Goal: Task Accomplishment & Management: Use online tool/utility

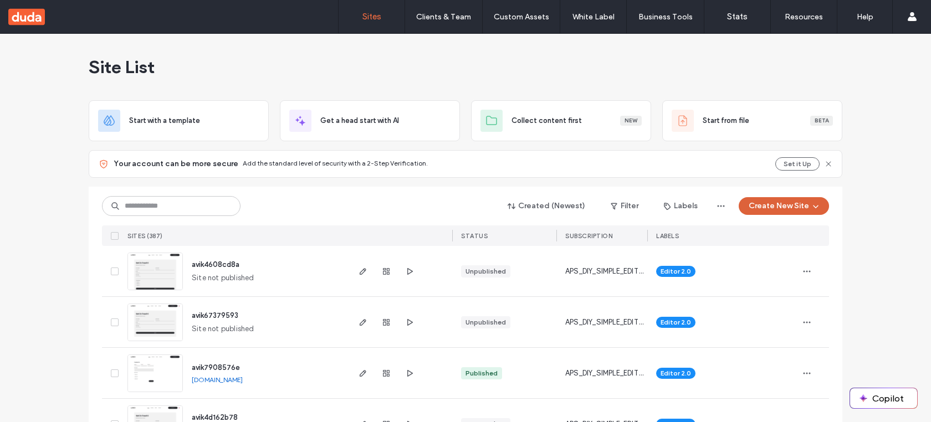
click at [768, 203] on button "Create New Site" at bounding box center [784, 206] width 90 height 18
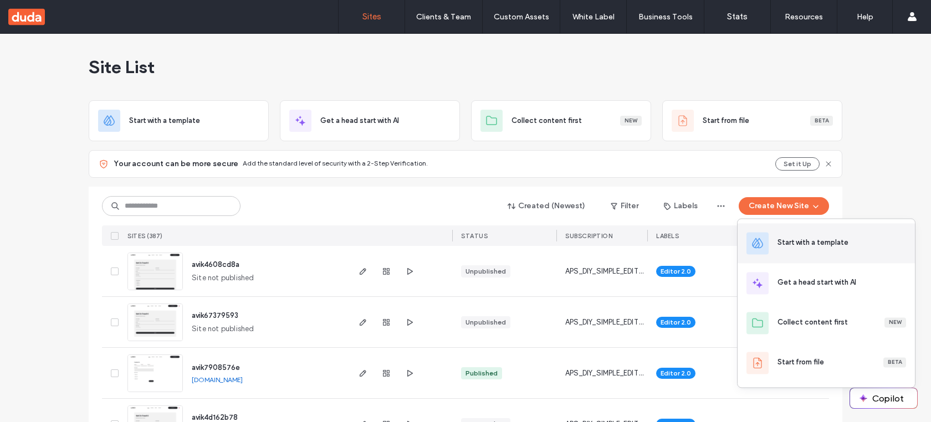
click at [768, 230] on div "Start with a template" at bounding box center [826, 243] width 177 height 40
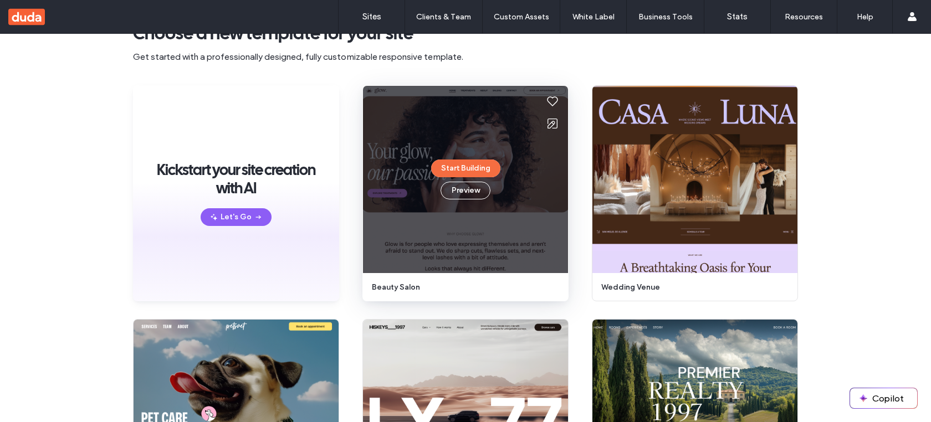
scroll to position [58, 0]
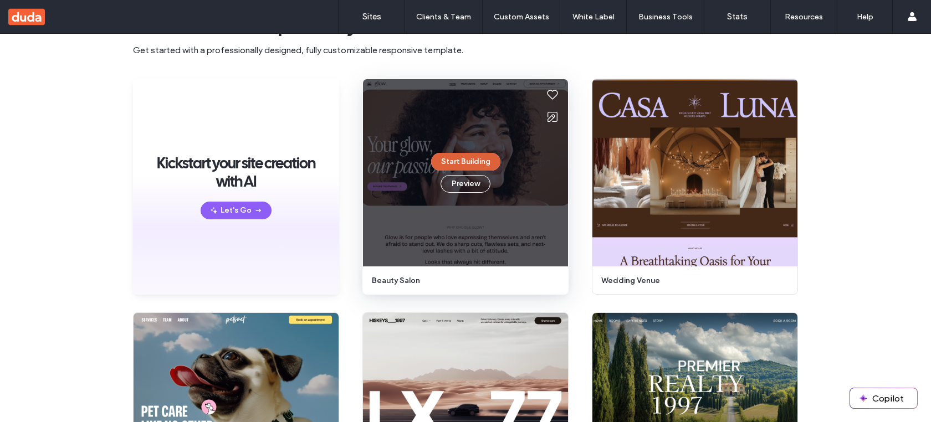
click at [476, 156] on button "Start Building" at bounding box center [465, 162] width 69 height 18
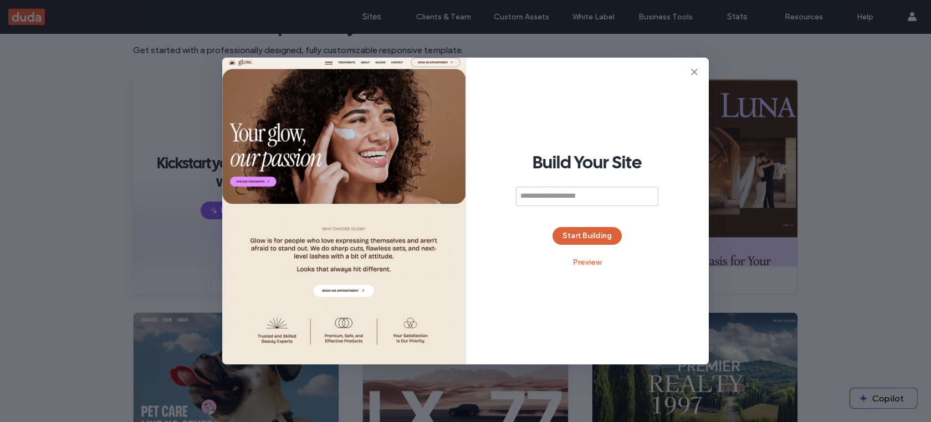
click at [588, 229] on button "Start Building" at bounding box center [587, 236] width 69 height 18
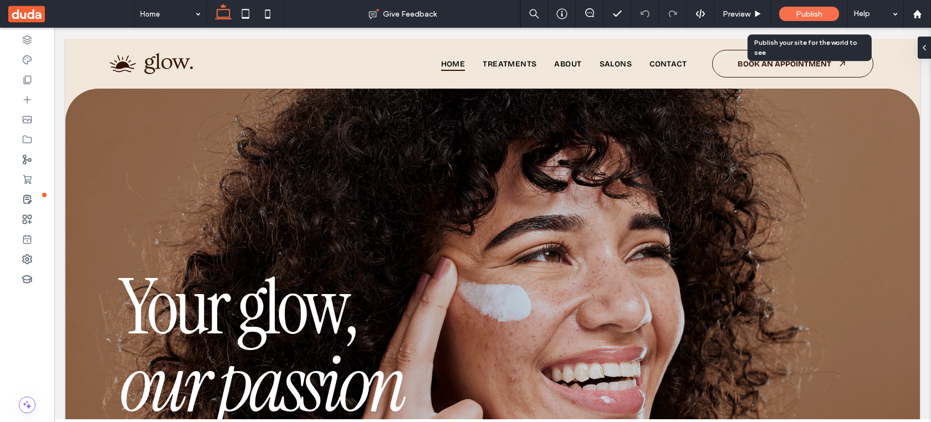
click at [805, 12] on span "Publish" at bounding box center [809, 13] width 27 height 9
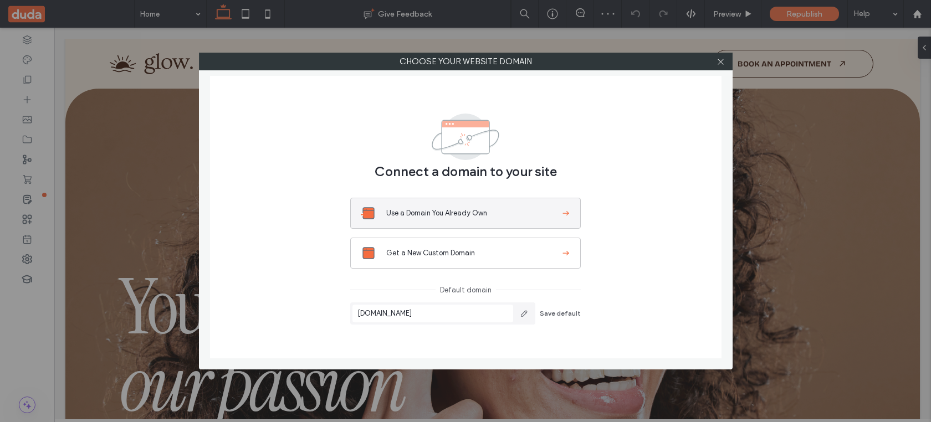
click at [466, 216] on span "Use a Domain You Already Own" at bounding box center [473, 213] width 174 height 11
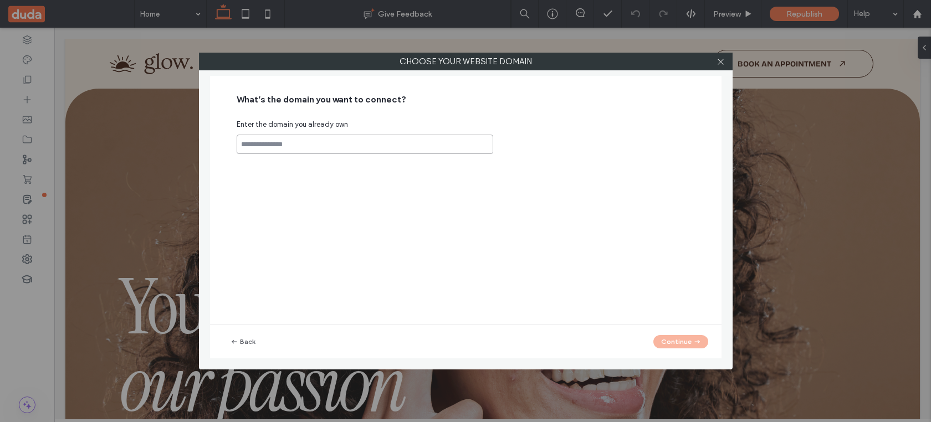
click at [425, 141] on input at bounding box center [365, 144] width 257 height 19
paste input "**********"
type input "**********"
click at [669, 340] on button "Continue" at bounding box center [680, 341] width 55 height 13
